Goal: Task Accomplishment & Management: Use online tool/utility

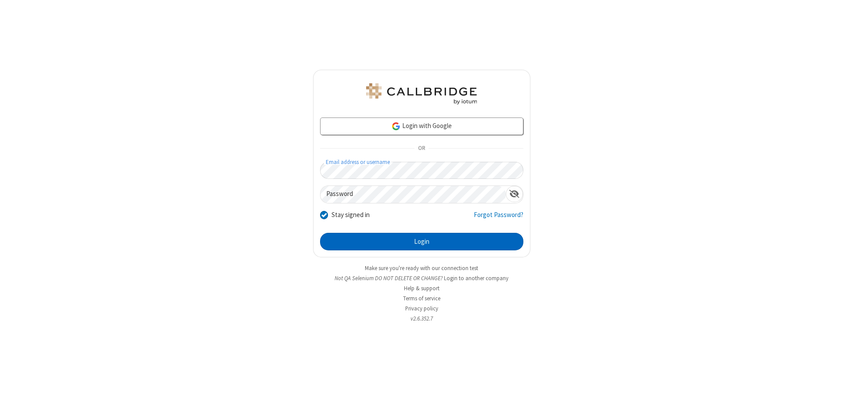
click at [421, 242] on button "Login" at bounding box center [421, 242] width 203 height 18
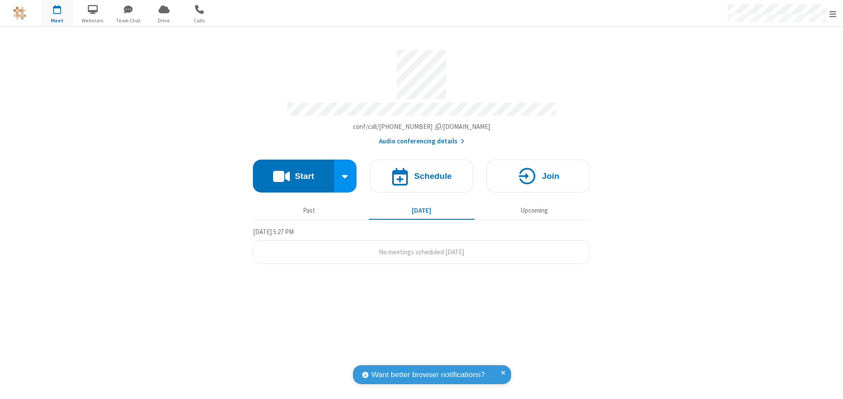
click at [293, 172] on button "Start" at bounding box center [293, 176] width 81 height 33
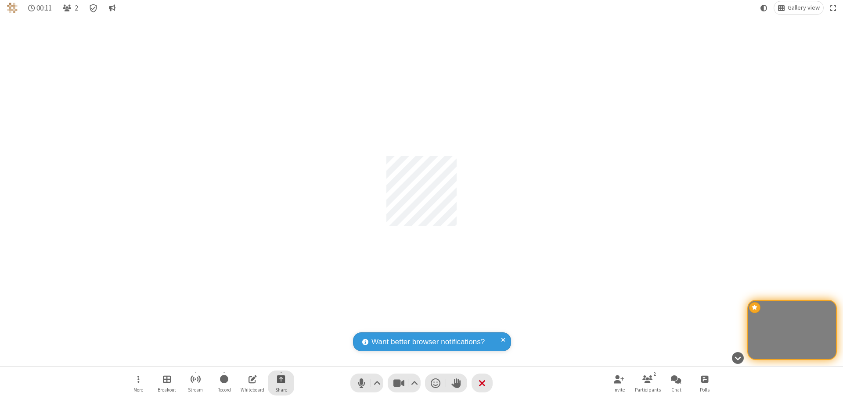
click at [281, 379] on span "Start sharing" at bounding box center [281, 379] width 8 height 11
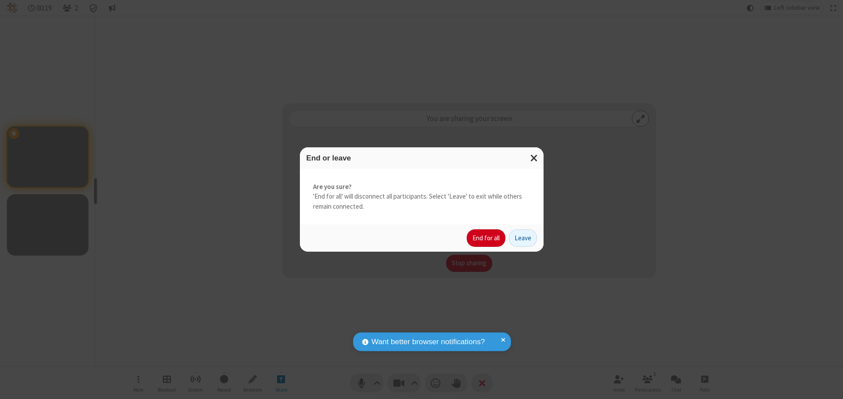
click at [486, 238] on button "End for all" at bounding box center [486, 239] width 39 height 18
